Goal: Find specific page/section: Find specific page/section

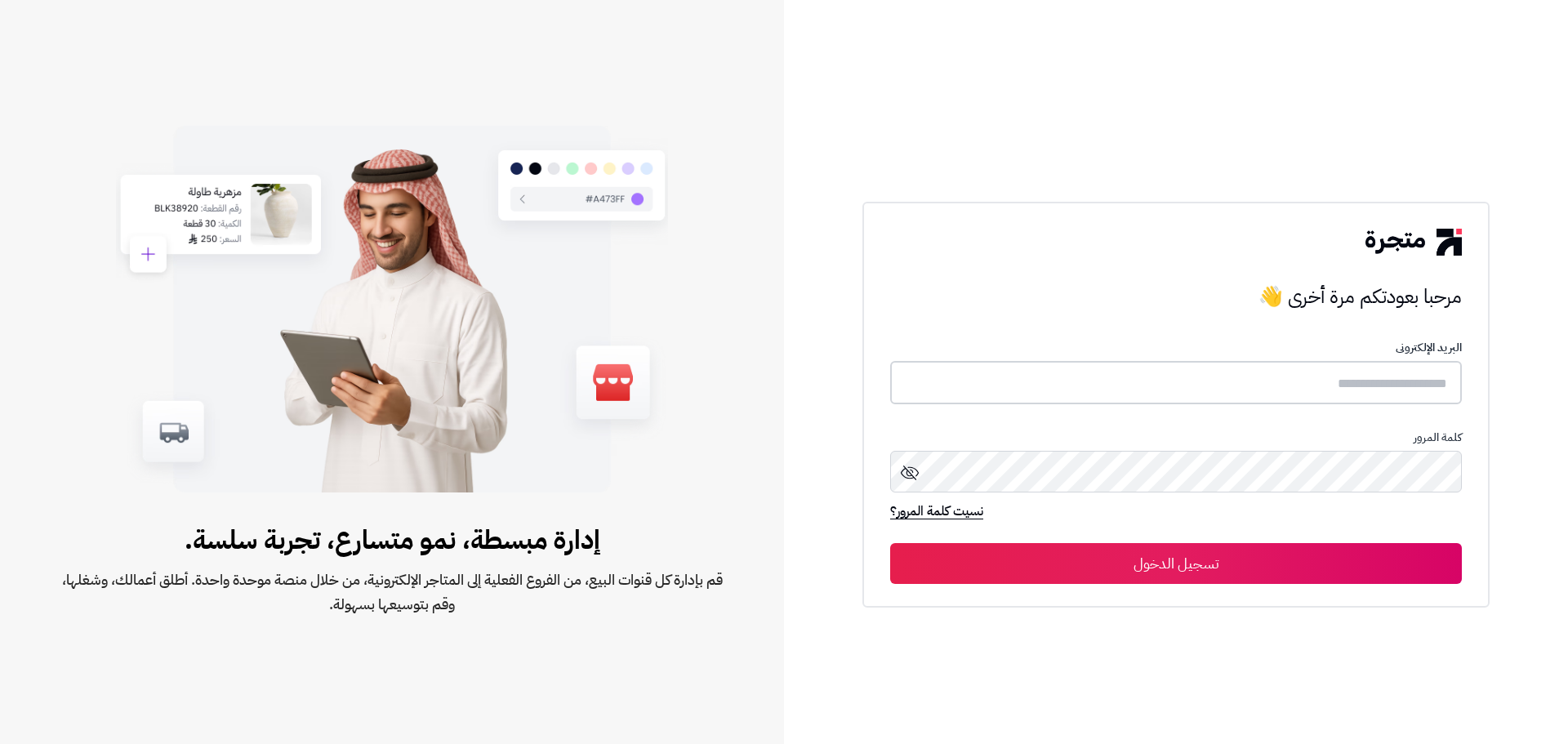
type input "******"
click at [1180, 548] on button "تسجيل الدخول" at bounding box center [1175, 562] width 572 height 41
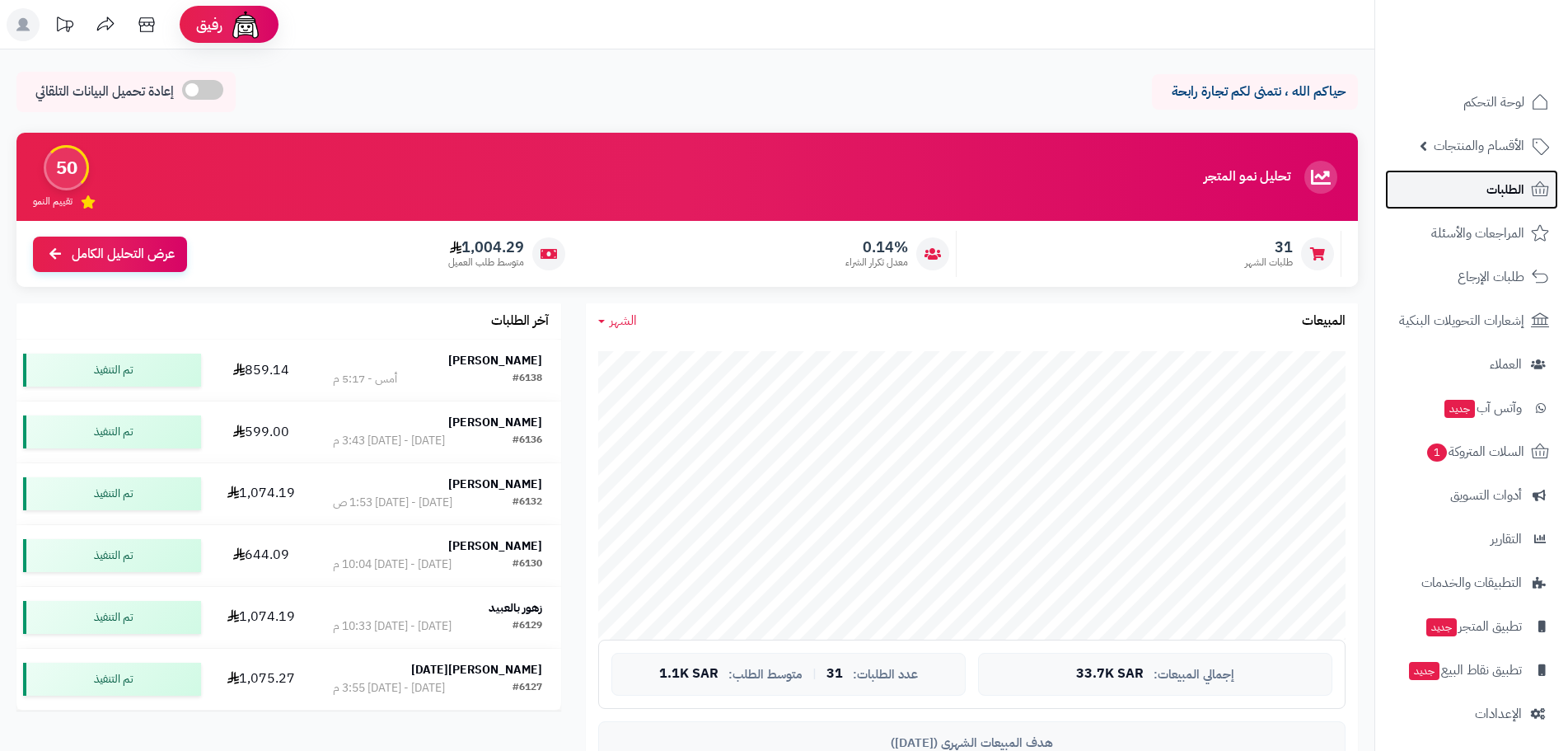
click at [1491, 182] on span "الطلبات" at bounding box center [1505, 189] width 38 height 23
